Goal: Task Accomplishment & Management: Manage account settings

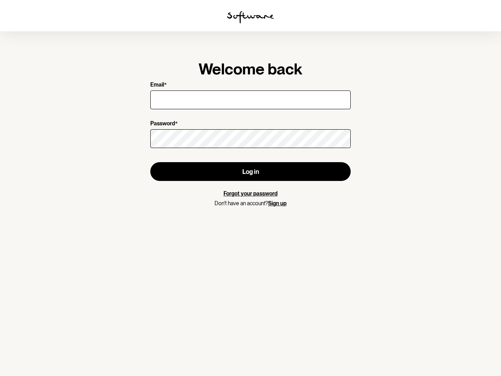
click at [251, 17] on img at bounding box center [250, 17] width 47 height 13
